Goal: Task Accomplishment & Management: Manage account settings

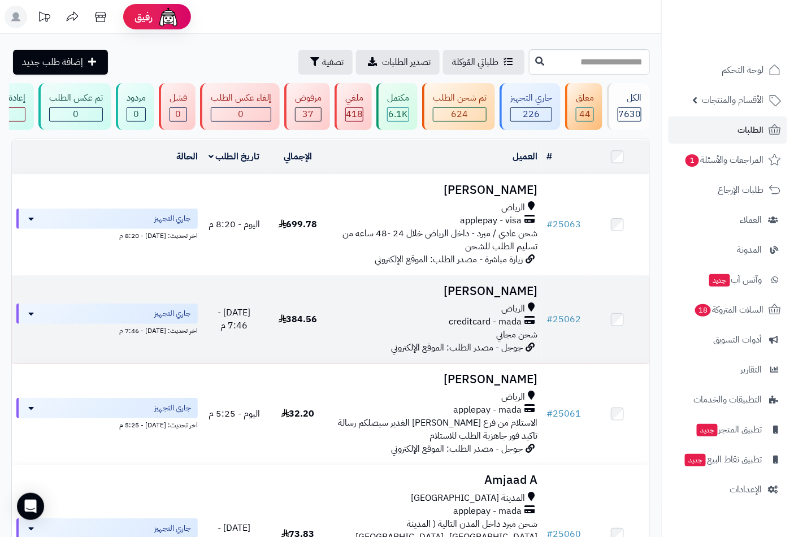
click at [499, 310] on div "الرياض" at bounding box center [437, 308] width 204 height 13
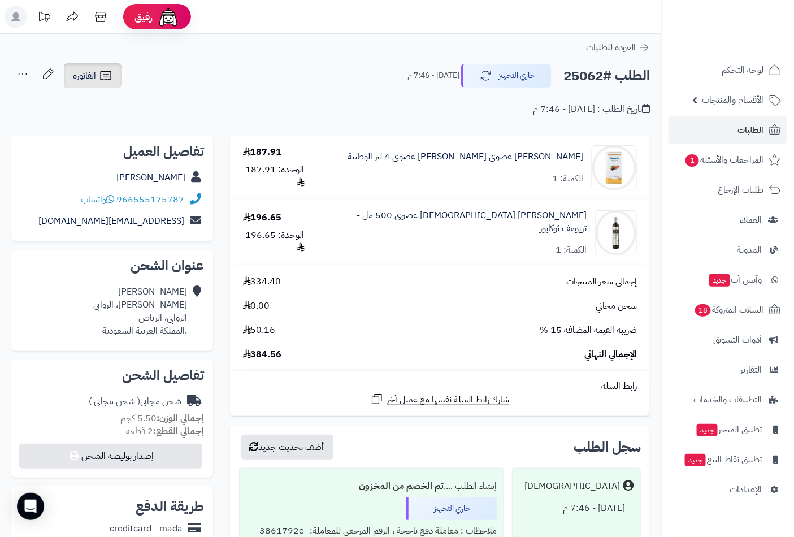
click at [80, 66] on link "الفاتورة" at bounding box center [93, 75] width 58 height 25
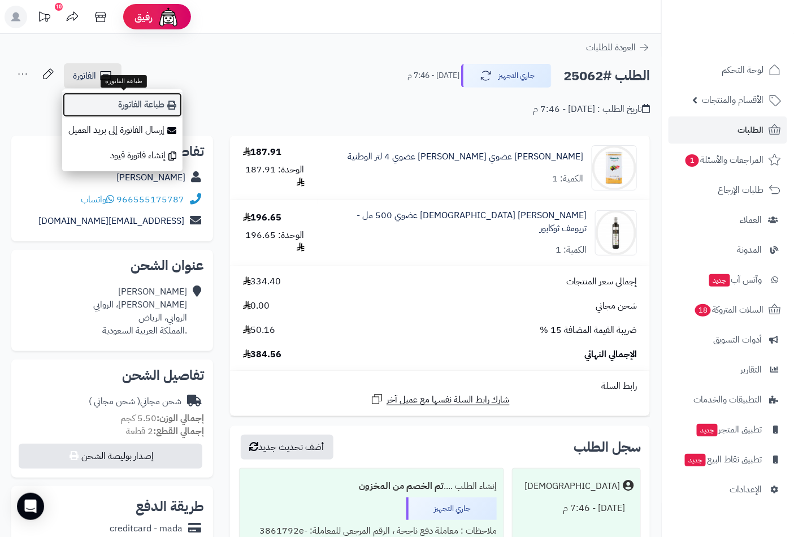
click at [112, 107] on link "طباعة الفاتورة" at bounding box center [122, 104] width 120 height 25
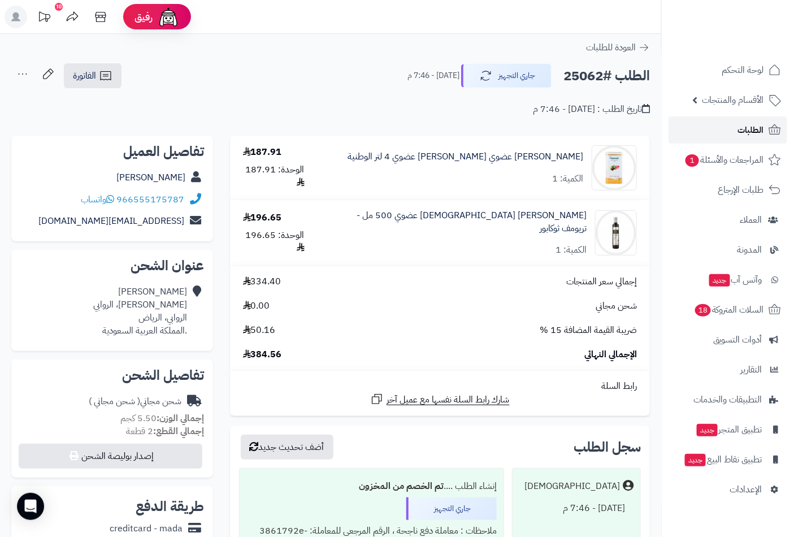
click at [743, 127] on span "الطلبات" at bounding box center [751, 130] width 26 height 16
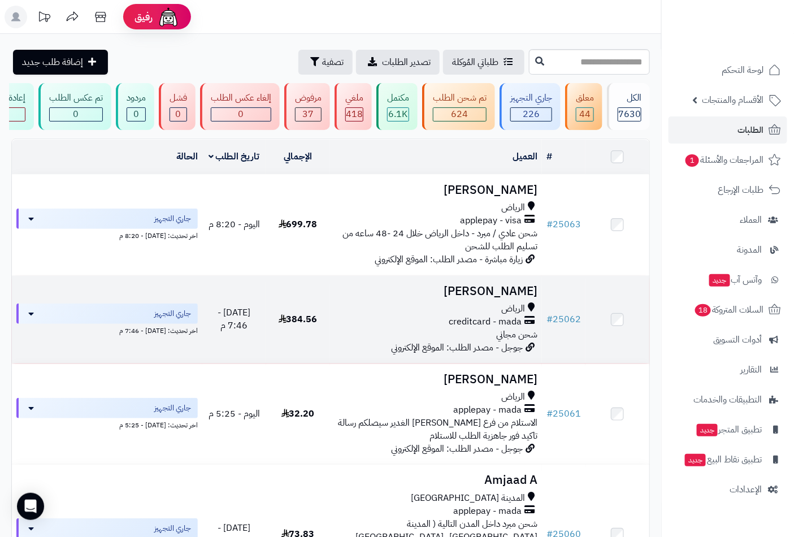
click at [488, 311] on div "الرياض" at bounding box center [437, 308] width 204 height 13
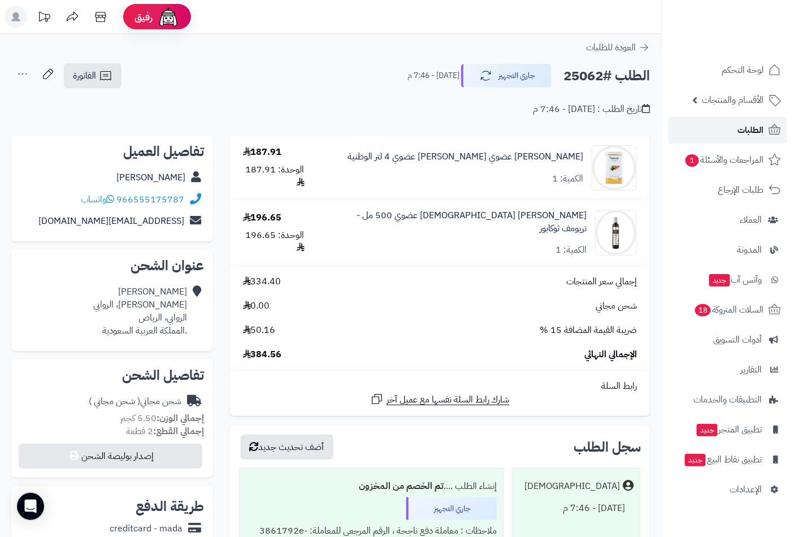
click at [741, 127] on span "الطلبات" at bounding box center [751, 130] width 26 height 16
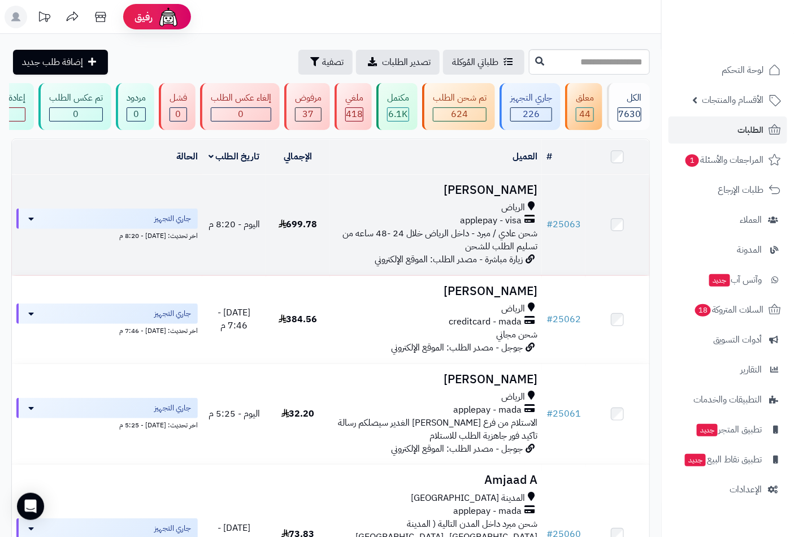
click at [501, 207] on td "norah Mh الرياض applepay - visa شحن عادي / مبرد - داخل الرياض خلال 24 -48 ساعه …" at bounding box center [436, 225] width 213 height 101
drag, startPoint x: 510, startPoint y: 201, endPoint x: 504, endPoint y: 198, distance: 6.1
click at [505, 197] on h3 "[PERSON_NAME]" at bounding box center [437, 190] width 204 height 13
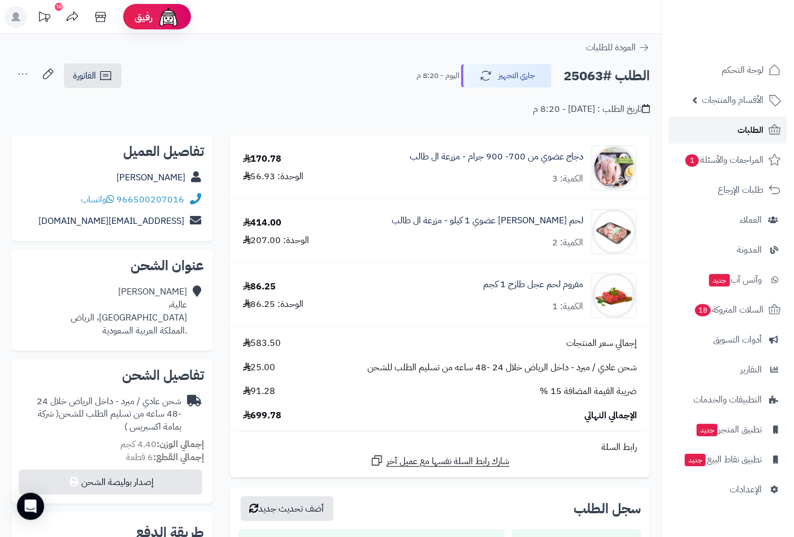
click at [748, 131] on span "الطلبات" at bounding box center [751, 130] width 26 height 16
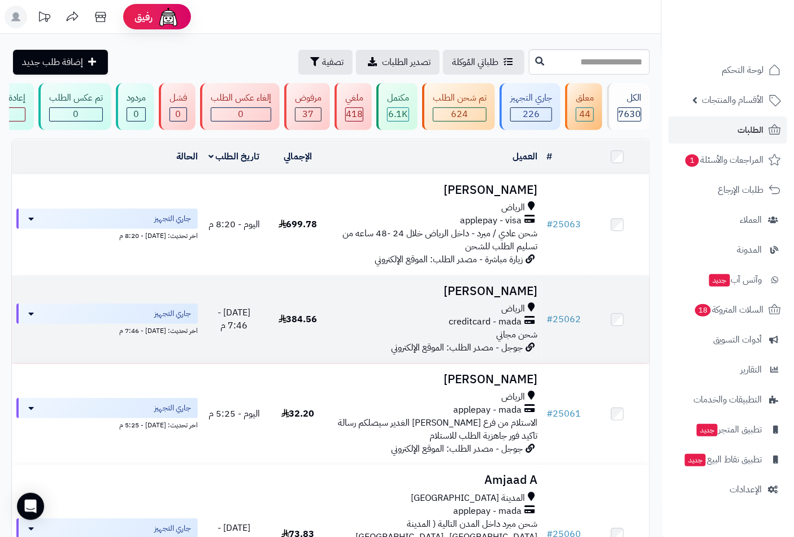
click at [494, 308] on td "Mohammed Suliman‬‏ الرياض creditcard - mada شحن مجاني جوجل - مصدر الطلب: الموقع…" at bounding box center [436, 320] width 213 height 88
click at [479, 328] on span "creditcard - mada" at bounding box center [485, 321] width 73 height 13
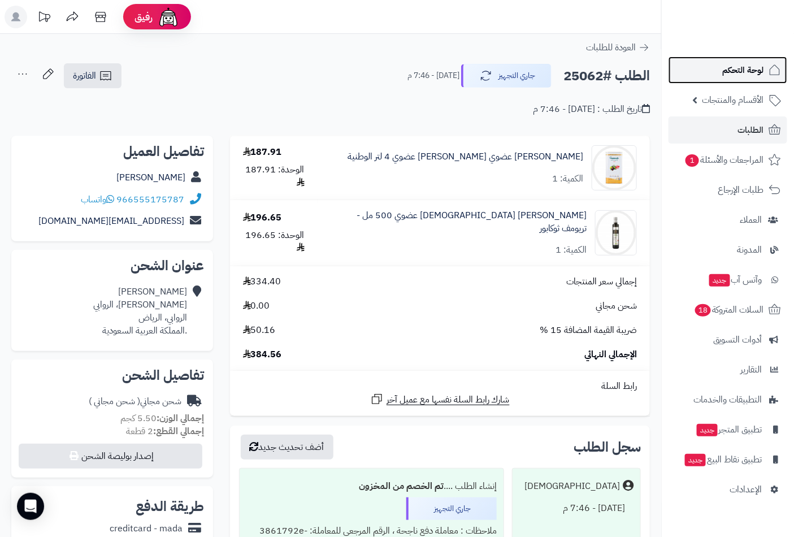
click at [744, 72] on span "لوحة التحكم" at bounding box center [743, 70] width 41 height 16
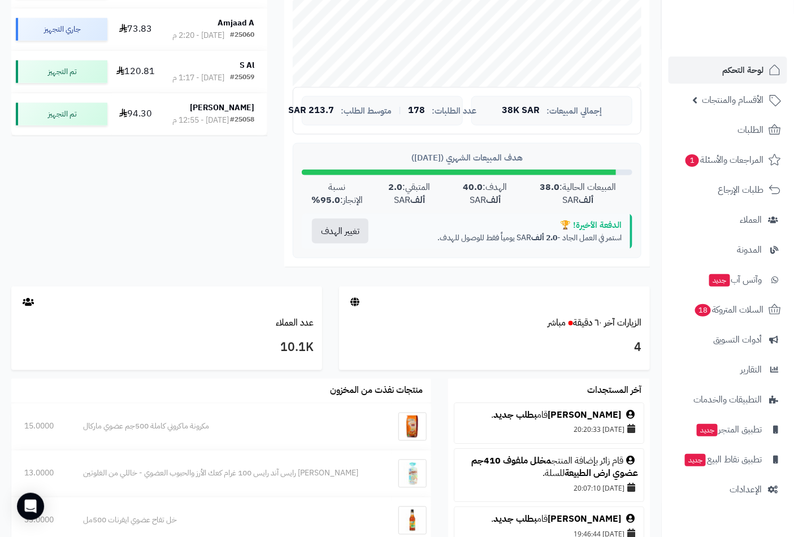
scroll to position [366, 0]
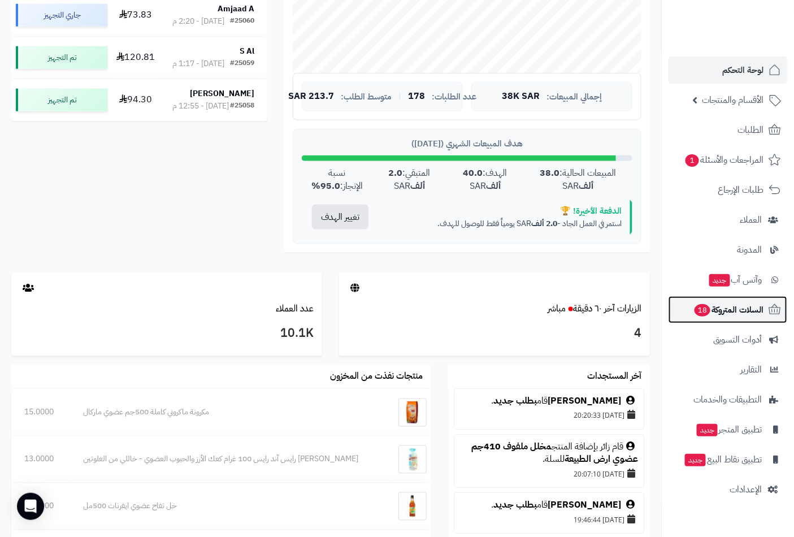
click at [711, 310] on span "السلات المتروكة 18" at bounding box center [729, 310] width 71 height 16
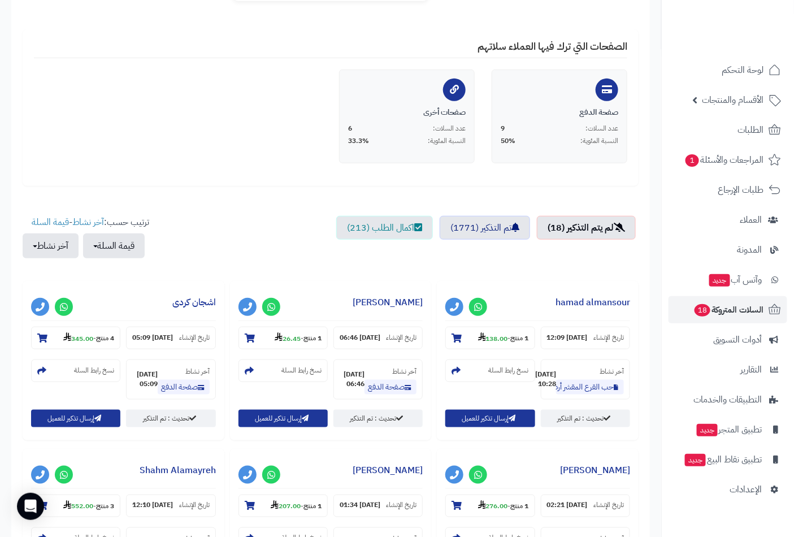
scroll to position [314, 0]
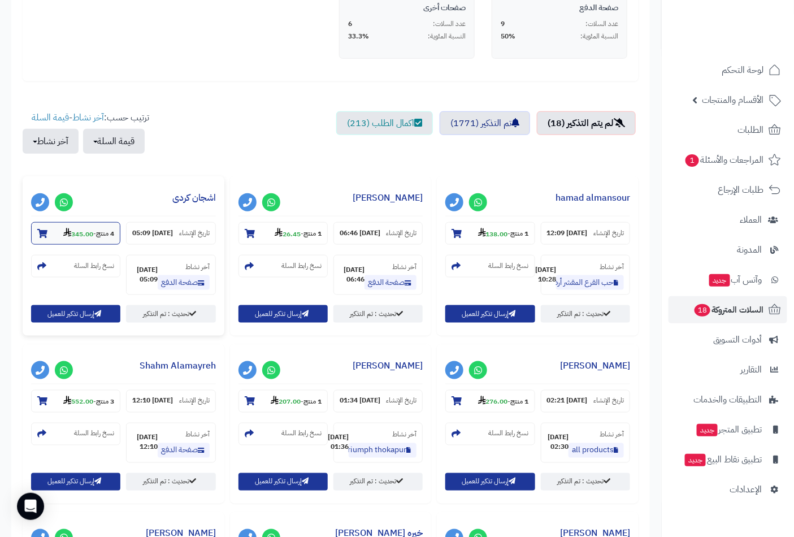
click at [37, 236] on icon at bounding box center [42, 233] width 10 height 9
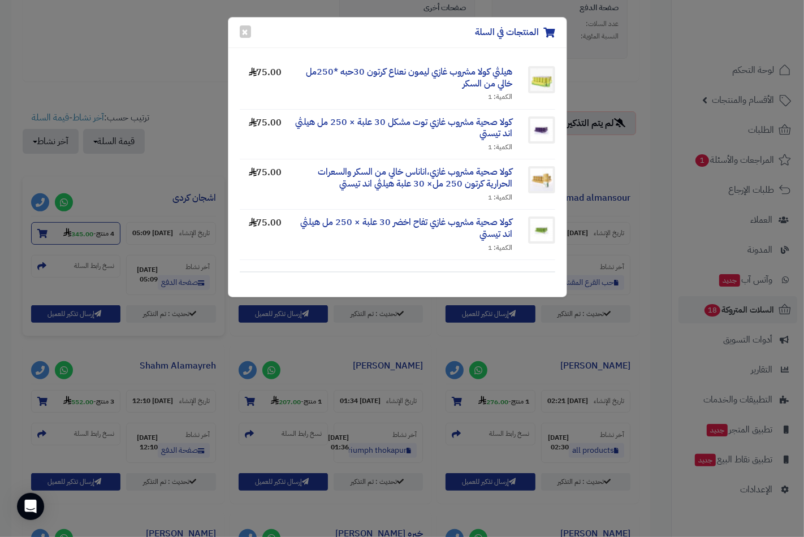
click at [37, 236] on div "المنتجات في السلة × هيلثي كولا مشروب غازي ليمون نعناع كرتون 30حبه *250مل خالي م…" at bounding box center [402, 268] width 804 height 537
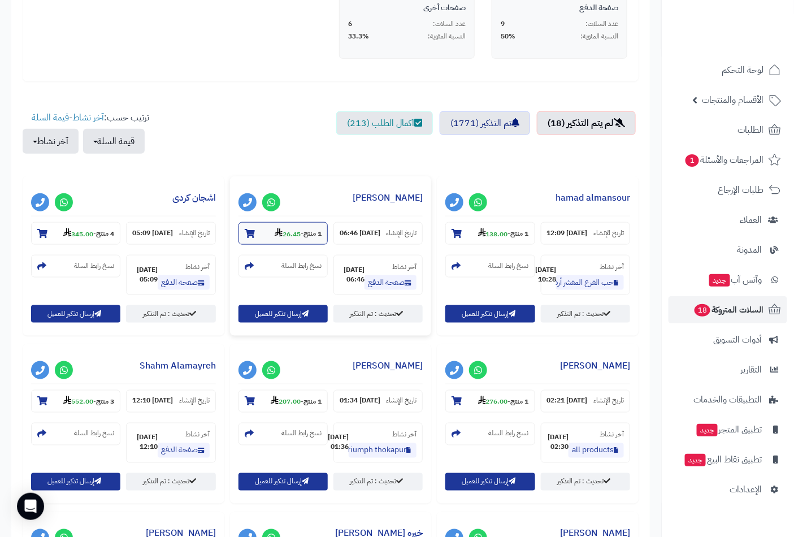
click at [245, 232] on icon at bounding box center [250, 233] width 10 height 9
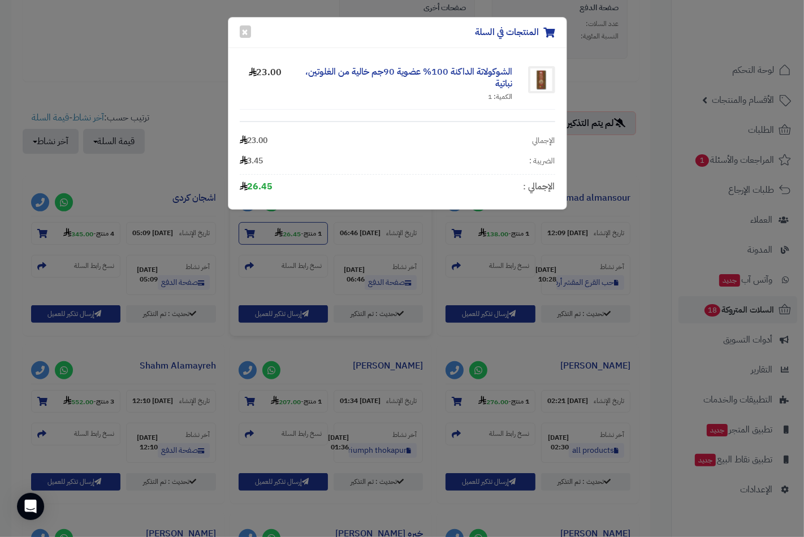
click at [244, 232] on div "المنتجات في السلة × الشوكولاتة الداكنة 100% عضوية 90جم خالية من الغلوتين، نباتي…" at bounding box center [402, 268] width 804 height 537
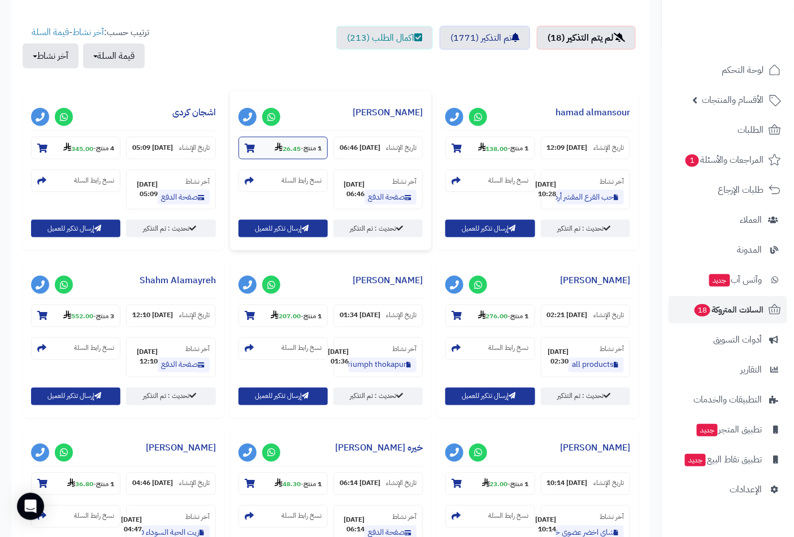
scroll to position [419, 0]
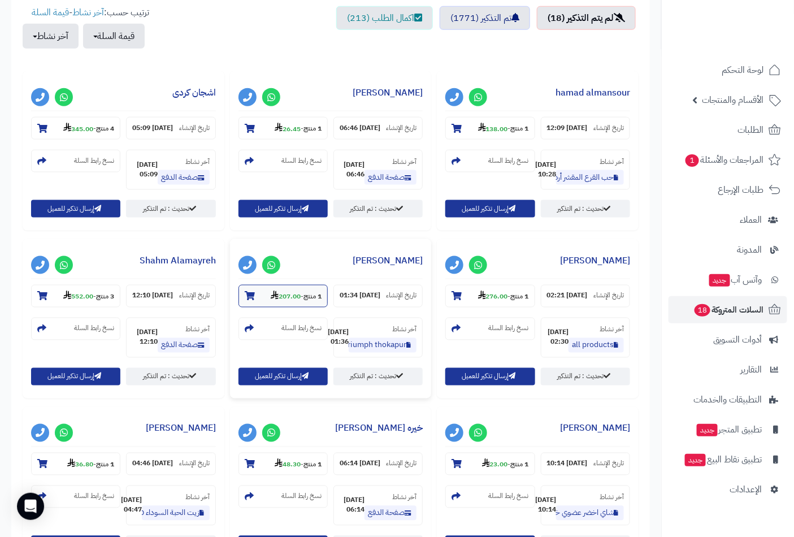
click at [245, 301] on icon at bounding box center [250, 296] width 10 height 9
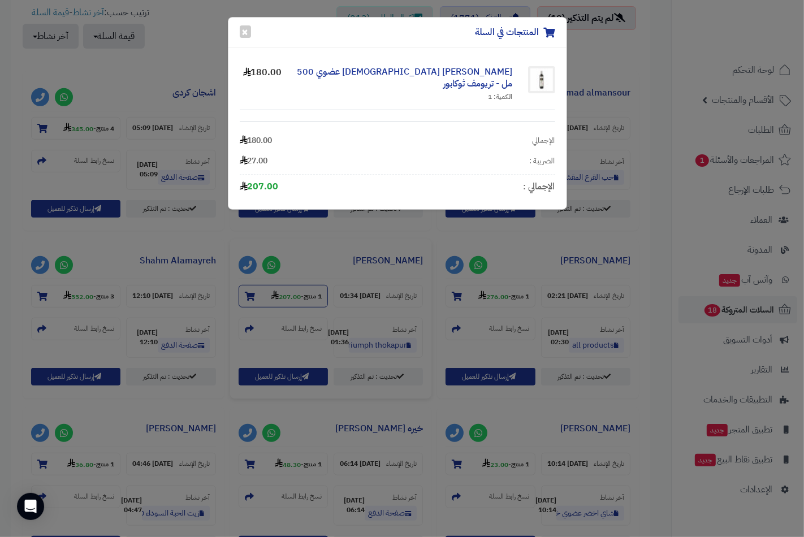
click at [44, 302] on div "المنتجات في السلة × زيت زيتون تونسي عضوي 500 مل - تريومف ثوكابور الكمية: 1 180.…" at bounding box center [402, 268] width 804 height 537
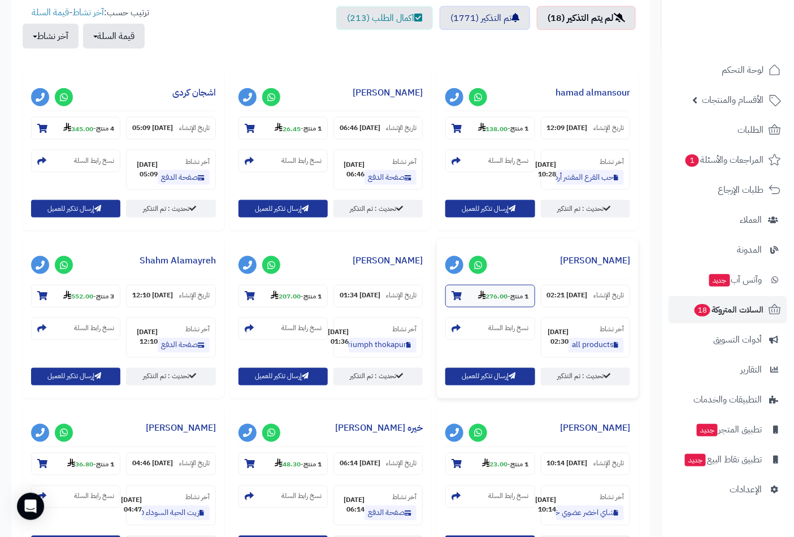
click at [452, 301] on icon at bounding box center [457, 296] width 10 height 9
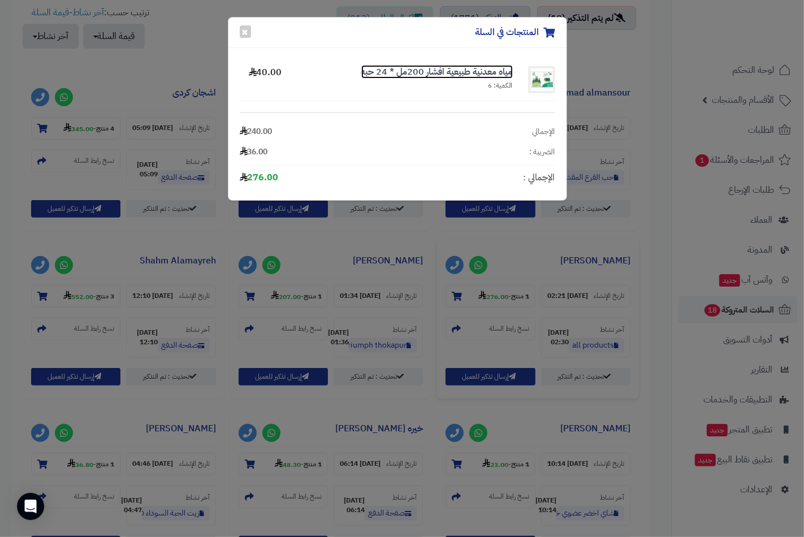
click at [414, 70] on link "مياه معدنية طبيعية افشار 200مل * 24 حبه" at bounding box center [437, 72] width 152 height 14
click at [242, 31] on button "×" at bounding box center [245, 31] width 11 height 12
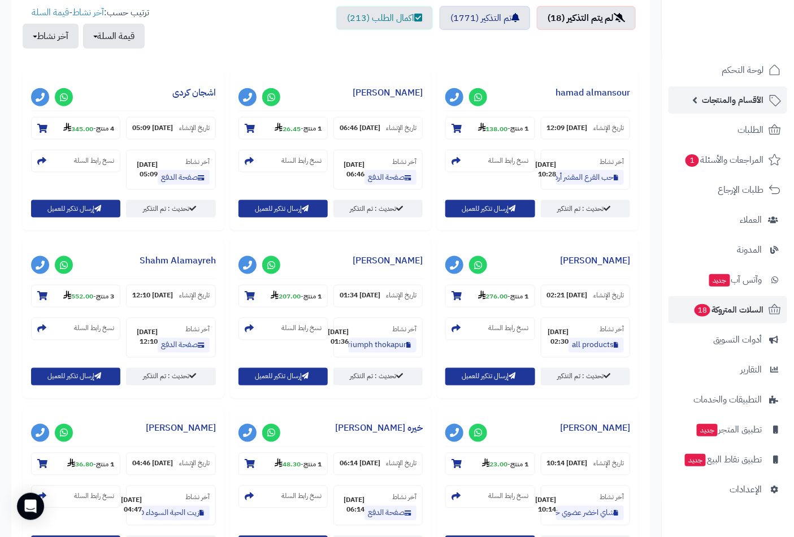
click at [744, 94] on span "الأقسام والمنتجات" at bounding box center [733, 100] width 62 height 16
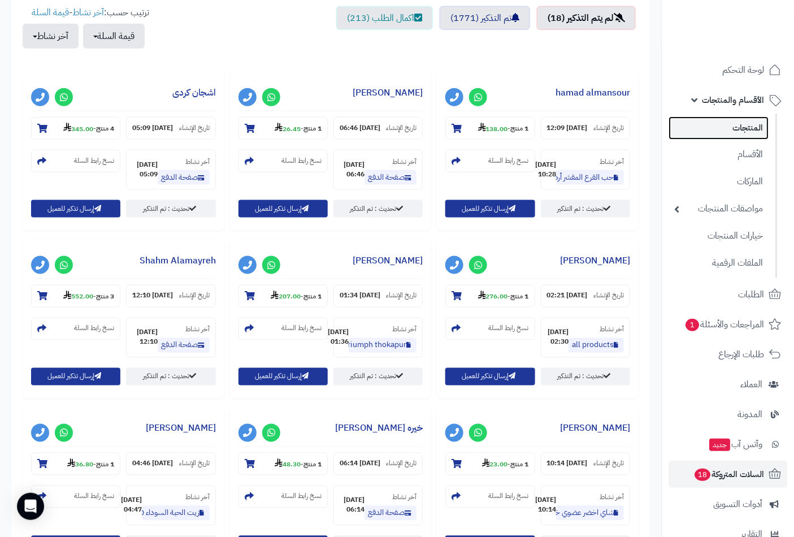
click at [749, 134] on link "المنتجات" at bounding box center [719, 127] width 100 height 23
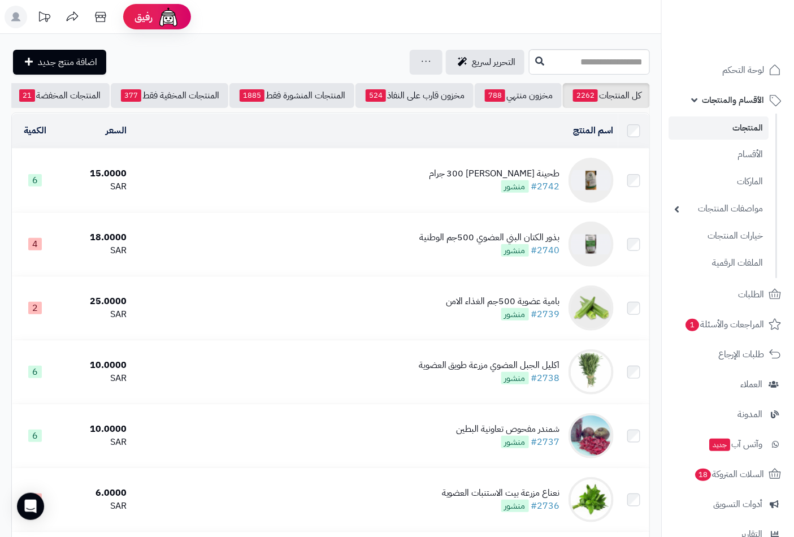
scroll to position [0, -106]
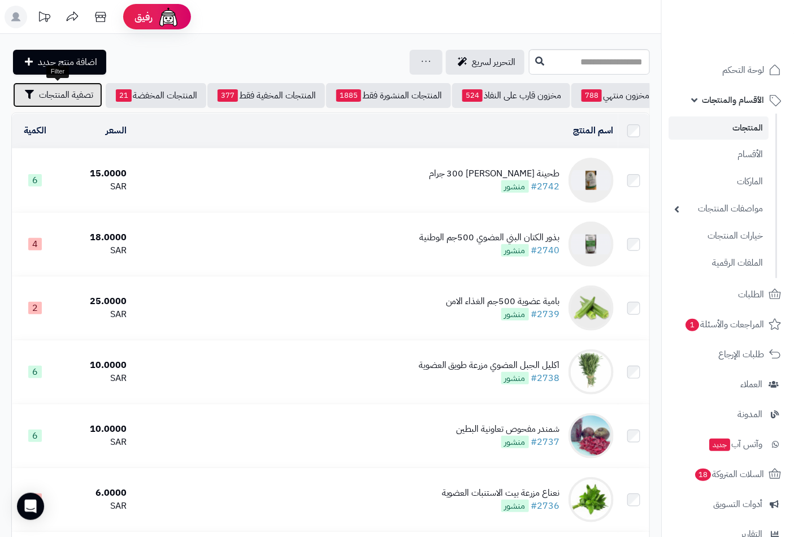
click at [70, 93] on span "تصفية المنتجات" at bounding box center [66, 95] width 54 height 14
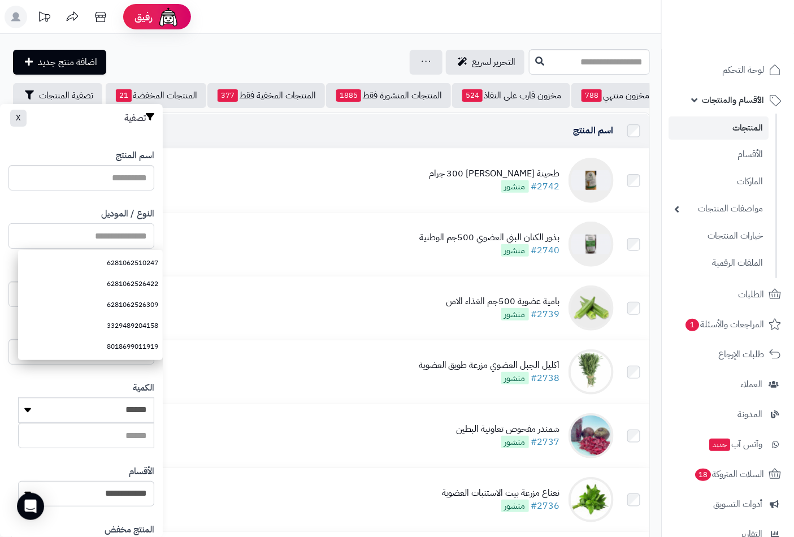
paste input "**********"
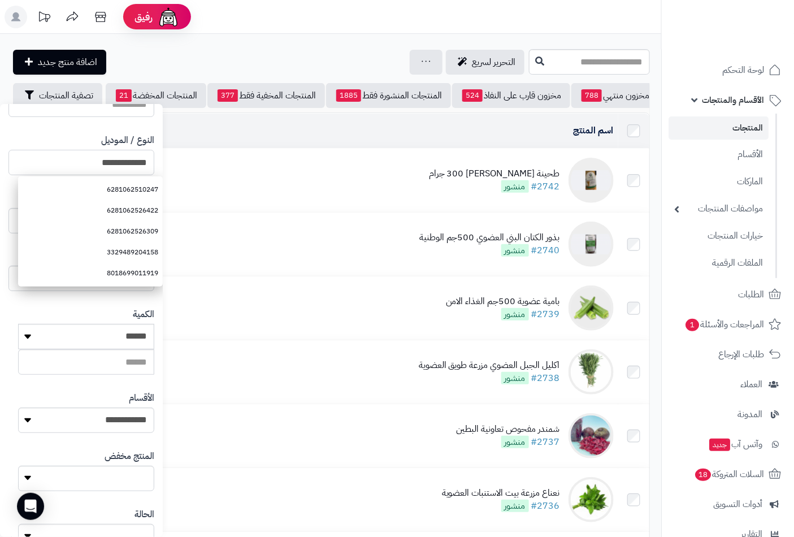
scroll to position [154, 0]
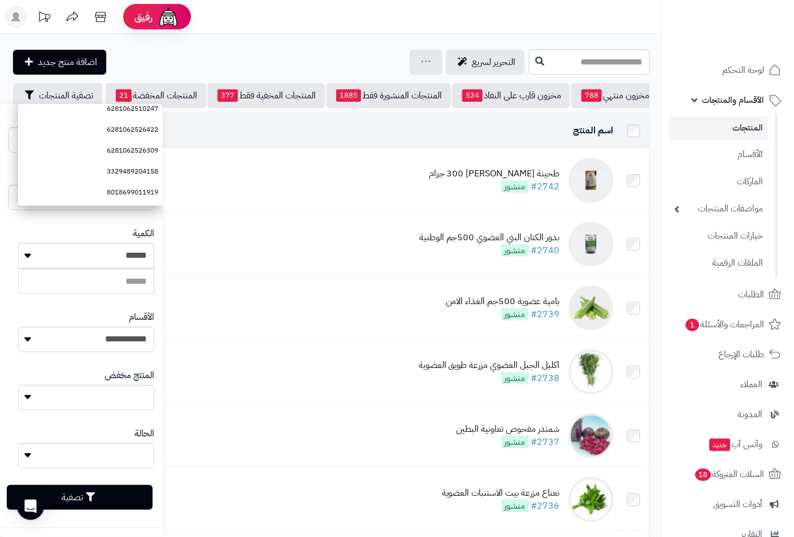
type input "**********"
click at [128, 496] on button "تصفية" at bounding box center [80, 497] width 146 height 25
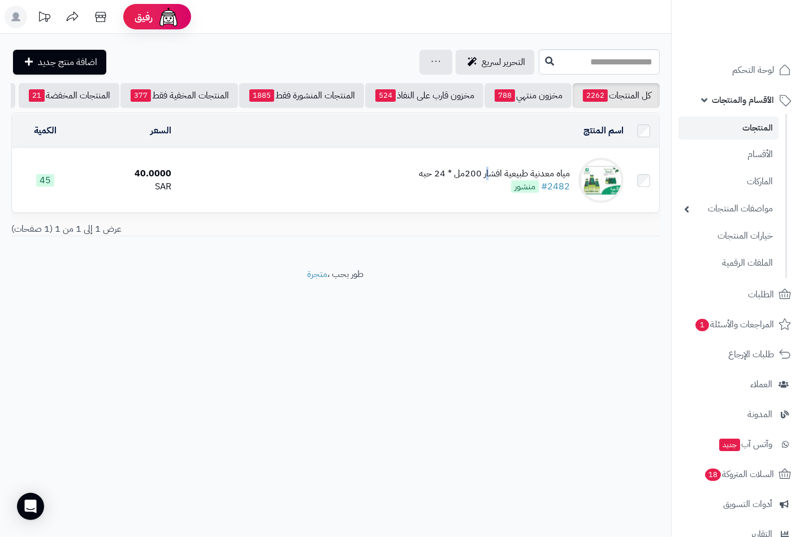
click at [490, 175] on div "مياه معدنية طبيعية افشار 200مل * 24 حبه" at bounding box center [494, 173] width 151 height 13
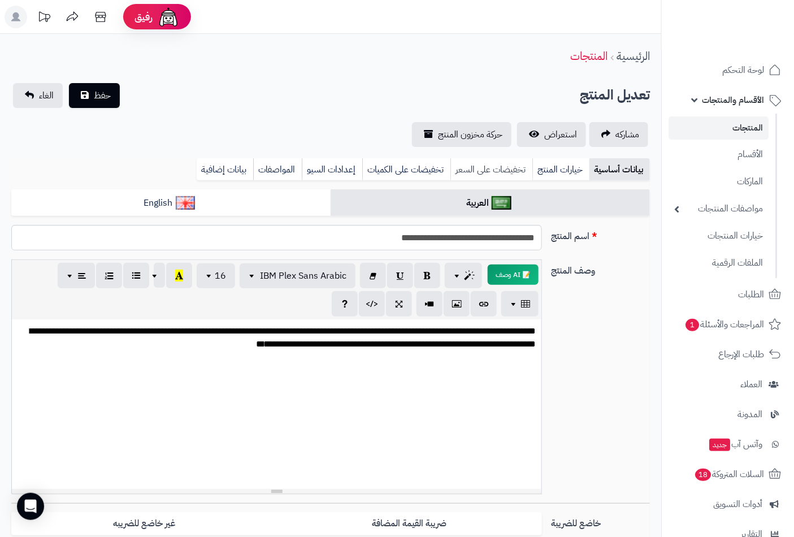
click at [488, 163] on link "تخفيضات على السعر" at bounding box center [492, 169] width 82 height 23
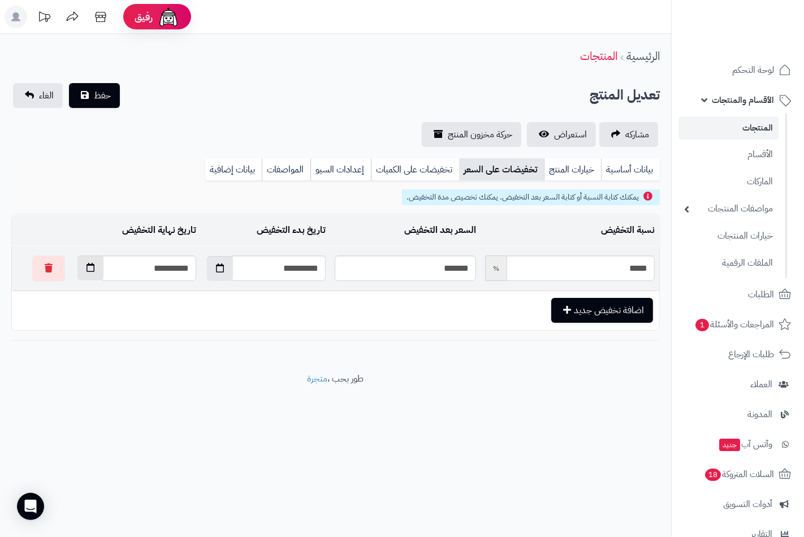
click at [86, 267] on icon "button" at bounding box center [90, 267] width 8 height 9
click at [71, 417] on td "6" at bounding box center [72, 414] width 20 height 17
type input "**********"
click at [110, 92] on button "حفظ" at bounding box center [94, 95] width 51 height 25
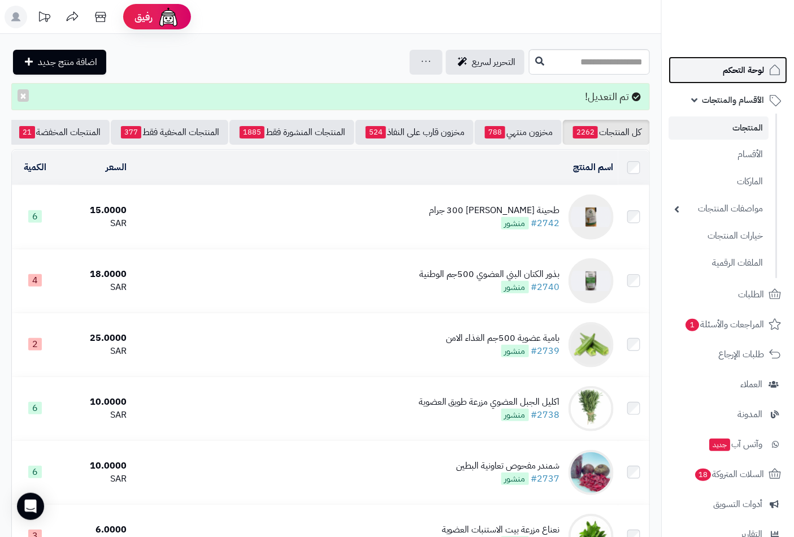
click at [743, 78] on link "لوحة التحكم" at bounding box center [728, 70] width 119 height 27
